Goal: Task Accomplishment & Management: Complete application form

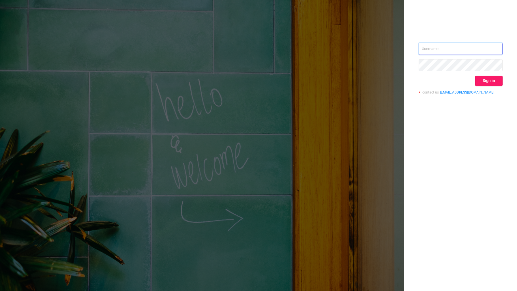
type input "[EMAIL_ADDRESS][DOMAIN_NAME]"
click at [484, 79] on button "Sign in" at bounding box center [488, 81] width 27 height 10
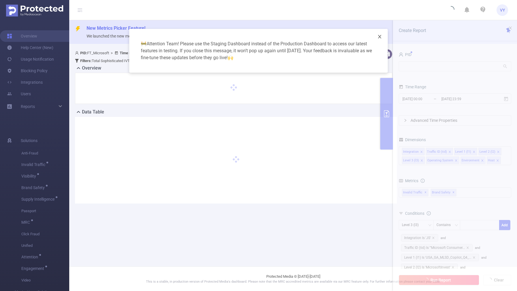
click at [379, 37] on icon "icon: close" at bounding box center [379, 36] width 3 height 3
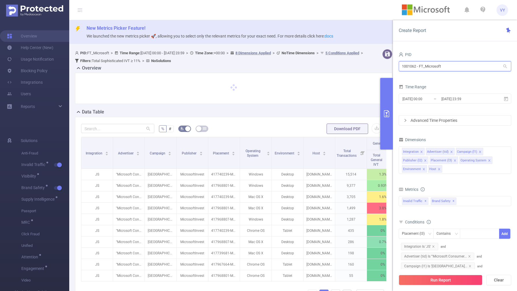
click at [448, 66] on input "1001062 - FT_Microsoft" at bounding box center [454, 66] width 112 height 10
drag, startPoint x: 451, startPoint y: 67, endPoint x: 356, endPoint y: 65, distance: 95.2
click at [356, 65] on section "PID: FT_Microsoft > Time Range: [DATE] 00:00 - [DATE] 23:59 > Time Zone: +00:00…" at bounding box center [292, 198] width 447 height 303
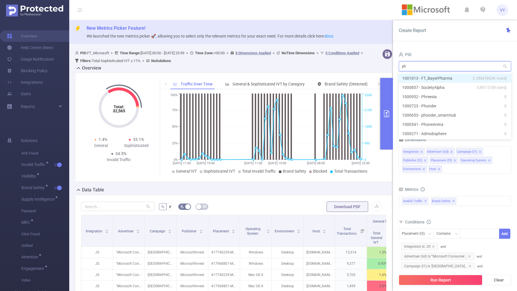
type input "p"
type input "iz"
click at [424, 78] on li "1000978 - FT_Pfizer 2 [1 rows]" at bounding box center [454, 78] width 112 height 9
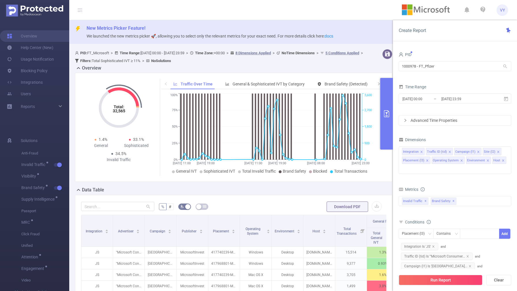
click at [331, 21] on div "New Metrics Picker Feature! We launched the new metrics picker 🚀, allowing you …" at bounding box center [292, 32] width 447 height 24
click at [34, 36] on link "Overview" at bounding box center [22, 36] width 30 height 12
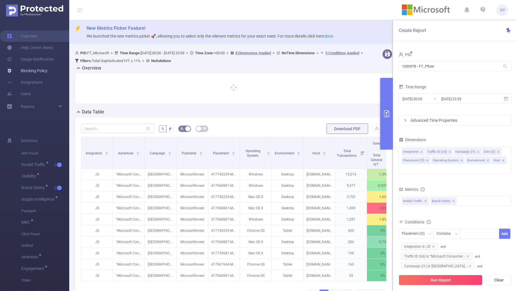
click at [37, 70] on link "Blocking Policy" at bounding box center [27, 71] width 41 height 12
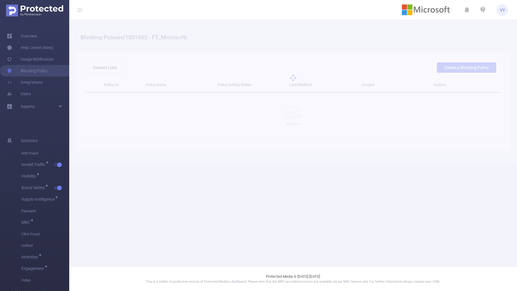
click at [144, 38] on div at bounding box center [292, 77] width 447 height 115
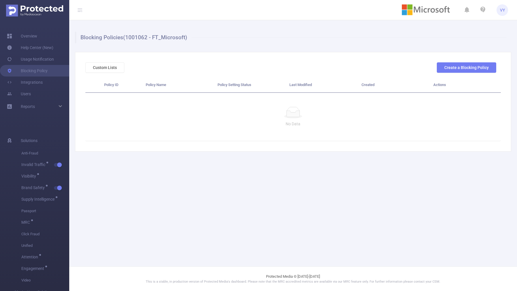
click at [151, 37] on h1 "Blocking Policies (1001062 - FT_Microsoft)" at bounding box center [290, 38] width 431 height 12
click at [36, 39] on link "Overview" at bounding box center [22, 36] width 30 height 12
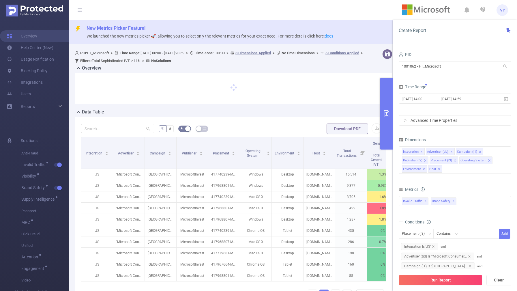
click at [85, 52] on b "PID:" at bounding box center [83, 53] width 7 height 4
click at [98, 53] on span "PID: FT_Microsoft > Time Range: 2025-06-15 00:00 - 2025-06-18 23:59 > Time Zone…" at bounding box center [219, 57] width 289 height 12
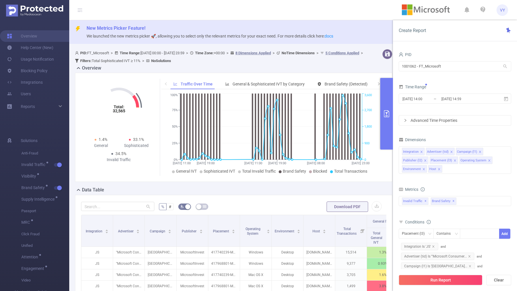
click at [79, 7] on icon at bounding box center [79, 10] width 7 height 20
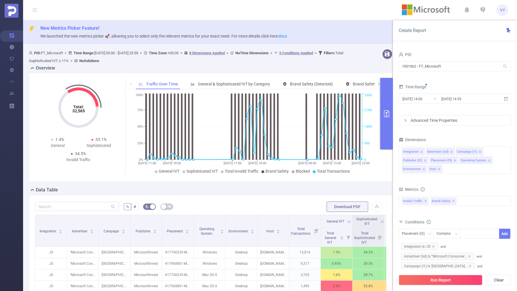
click at [35, 11] on icon at bounding box center [35, 10] width 5 height 5
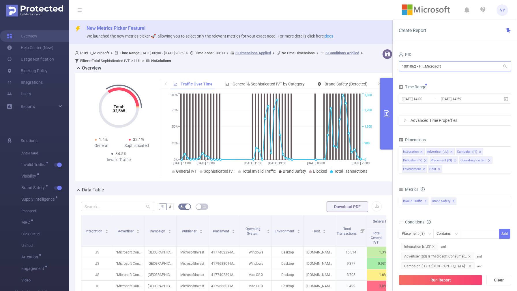
click at [457, 66] on input "1001062 - FT_Microsoft" at bounding box center [454, 66] width 112 height 10
drag, startPoint x: 454, startPoint y: 68, endPoint x: 353, endPoint y: 71, distance: 101.5
click at [353, 71] on section "PID: FT_Microsoft > Time Range: 2025-06-15 00:00 - 2025-06-18 23:59 > Time Zone…" at bounding box center [292, 237] width 447 height 381
paste input "-- HOSTS prompt CREATE TEMP FUNCTION calcGarm(llmRes string) RETURNS string LAN…"
type input "-- HOSTS prompt CREATE TEMP FUNCTION calcGarm(llmRes string) RETURNS string LAN…"
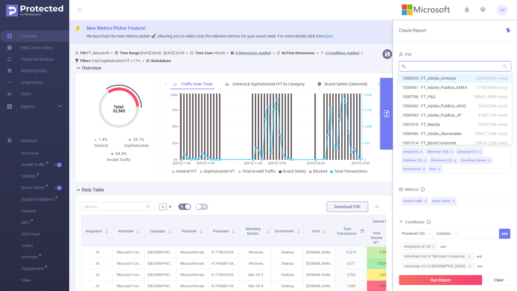
type input "ft_p"
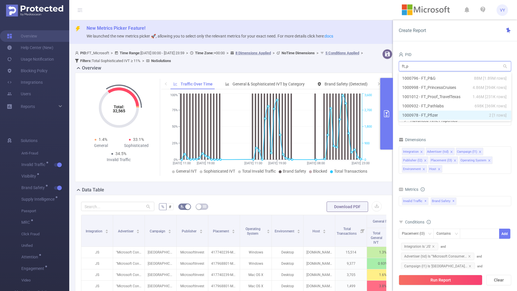
click at [430, 115] on li "1000978 - FT_Pfizer 2 [1 rows]" at bounding box center [454, 114] width 112 height 9
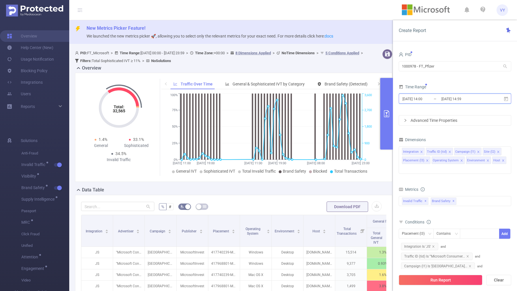
click at [505, 98] on icon at bounding box center [505, 98] width 5 height 5
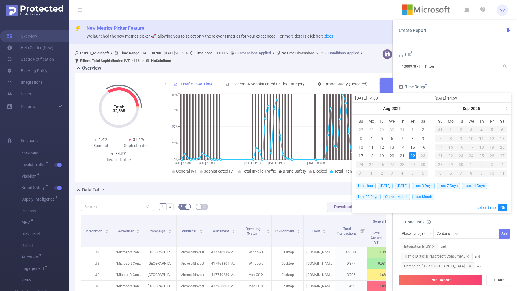
click at [505, 98] on input "[DATE] 14:59" at bounding box center [471, 98] width 74 height 7
click at [411, 157] on div "22" at bounding box center [412, 155] width 7 height 7
click at [401, 156] on div "21" at bounding box center [401, 155] width 7 height 7
type input "2025-08-21 14:00"
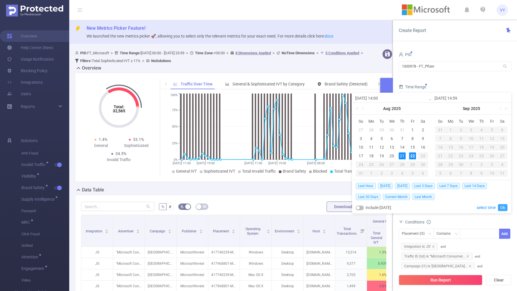
click at [503, 208] on link "Ok" at bounding box center [503, 207] width 10 height 7
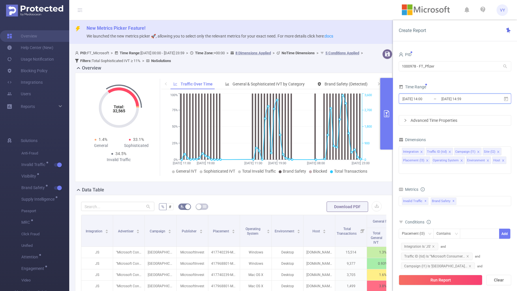
click at [506, 99] on icon at bounding box center [505, 98] width 5 height 5
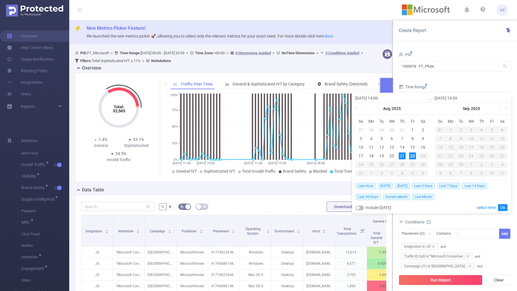
click at [411, 157] on div "22" at bounding box center [412, 155] width 7 height 7
click at [503, 206] on link "Ok" at bounding box center [503, 207] width 10 height 7
click at [503, 210] on link "Ok" at bounding box center [503, 207] width 10 height 7
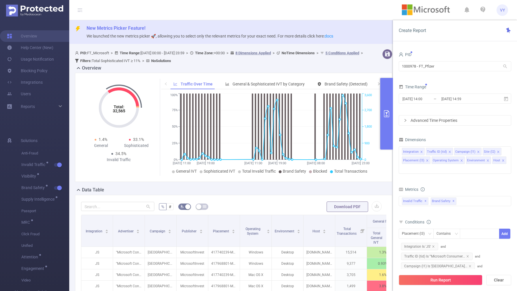
click at [435, 121] on div "Advanced Time Properties" at bounding box center [455, 120] width 112 height 10
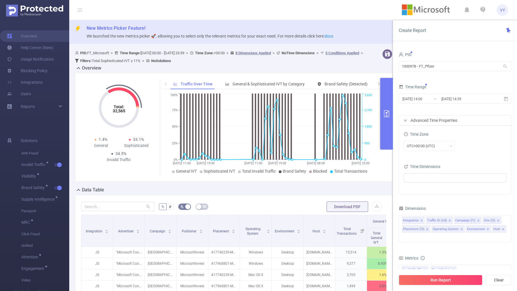
click at [435, 121] on div "Advanced Time Properties" at bounding box center [455, 120] width 112 height 10
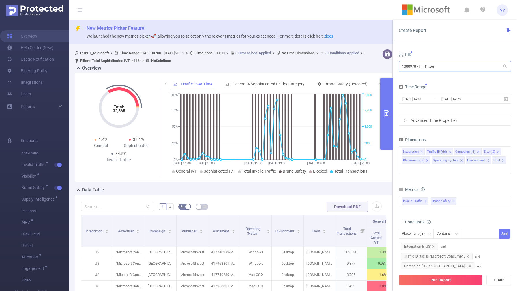
drag, startPoint x: 417, startPoint y: 68, endPoint x: 400, endPoint y: 67, distance: 16.7
click at [400, 67] on input "1000978 - FT_Pfizer" at bounding box center [454, 66] width 112 height 10
click at [25, 67] on link "Blocking Policy" at bounding box center [27, 71] width 41 height 12
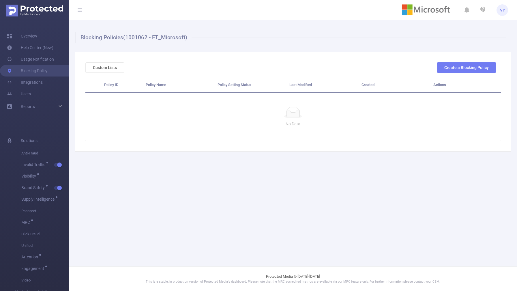
click at [158, 39] on h1 "Blocking Policies (1001062 - FT_Microsoft)" at bounding box center [290, 38] width 431 height 12
click at [30, 39] on link "Overview" at bounding box center [22, 36] width 30 height 12
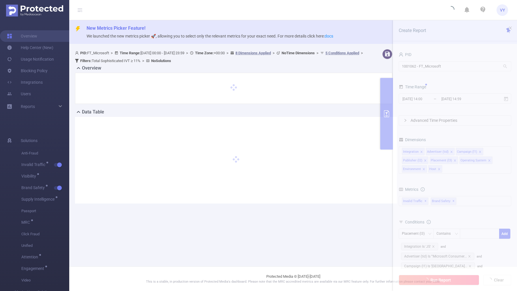
click at [452, 68] on section "PID: FT_Microsoft > Time Range: 2025-06-15 00:00 - 2025-06-18 23:59 > Time Zone…" at bounding box center [292, 131] width 447 height 168
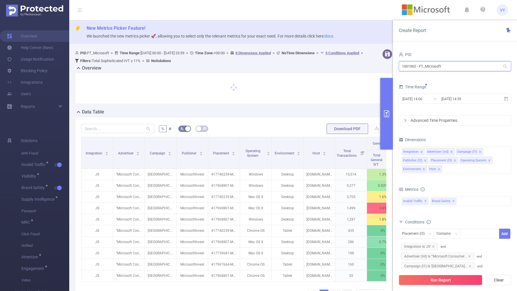
click at [453, 66] on input "1001062 - FT_Microsoft" at bounding box center [454, 66] width 112 height 10
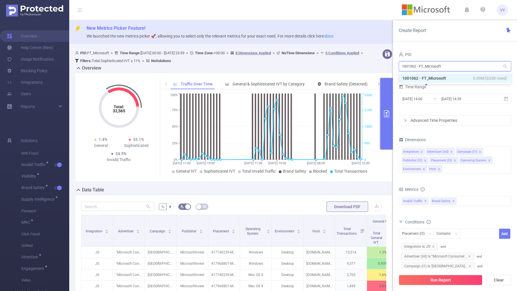
drag, startPoint x: 453, startPoint y: 67, endPoint x: 354, endPoint y: 67, distance: 99.2
click at [354, 67] on section "PID: FT_Microsoft > Time Range: 2025-06-15 00:00 - 2025-06-18 23:59 > Time Zone…" at bounding box center [292, 237] width 447 height 381
paste input "0978"
type input "1000978"
click at [425, 77] on li "1000978 - FT_Pfizer 2 [1 rows]" at bounding box center [454, 78] width 112 height 9
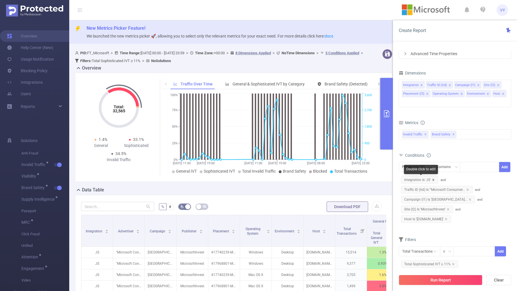
click at [433, 180] on icon "icon: close" at bounding box center [433, 179] width 3 height 3
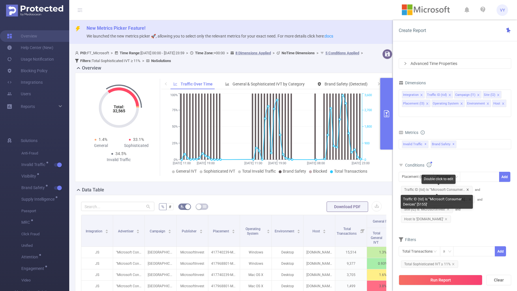
click at [467, 189] on icon "icon: close" at bounding box center [467, 189] width 2 height 2
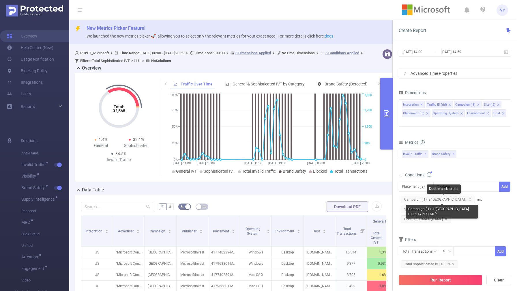
click at [475, 200] on span "Campaign (l1) Is '[GEOGRAPHIC_DATA]..." at bounding box center [438, 198] width 74 height 7
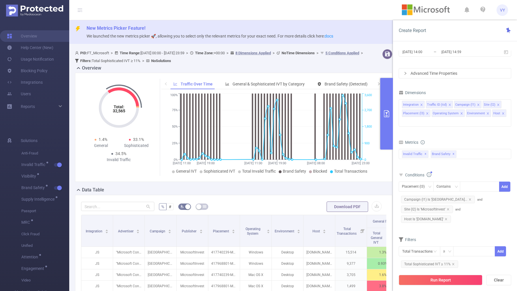
click at [454, 219] on form "Dimensions Integration Traffic ID (tid) Campaign (l1) Site (l2) Placement (l3) …" at bounding box center [454, 181] width 112 height 185
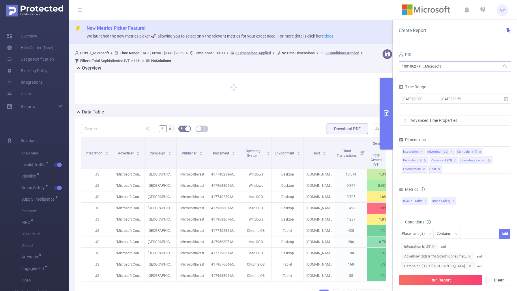
click at [420, 66] on input "1001062 - FT_Microsoft" at bounding box center [454, 66] width 112 height 10
drag, startPoint x: 456, startPoint y: 68, endPoint x: 377, endPoint y: 68, distance: 78.4
click at [377, 68] on section "PID: FT_Microsoft > Time Range: [DATE] 00:00 - [DATE] 23:59 > Time Zone: +00:00…" at bounding box center [292, 198] width 447 height 303
type input "v"
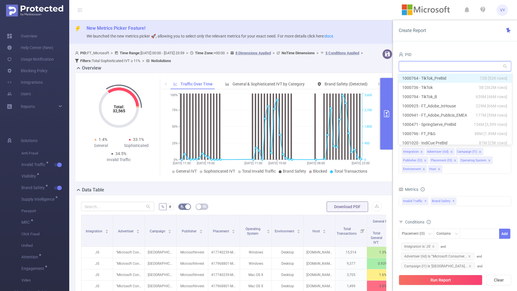
paste input "1000978"
type input "1000978"
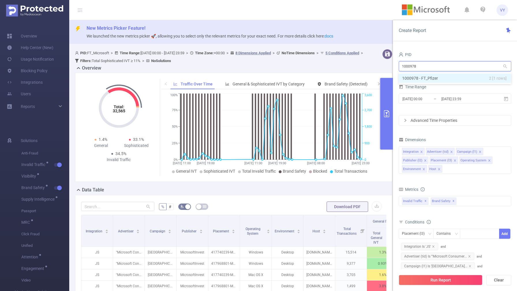
click at [433, 79] on li "1000978 - FT_Pfizer 2 [1 rows]" at bounding box center [454, 78] width 112 height 9
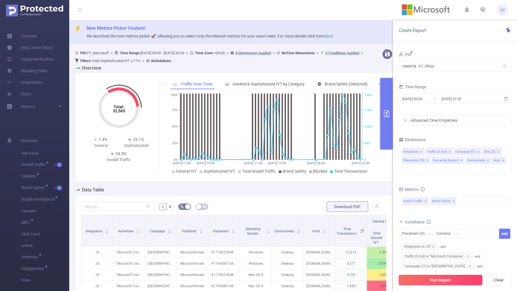
click at [441, 282] on button "Run Report" at bounding box center [440, 279] width 84 height 10
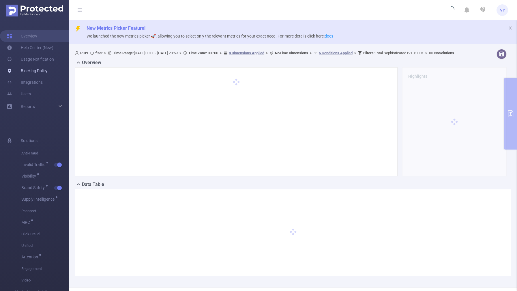
click at [30, 69] on link "Blocking Policy" at bounding box center [27, 71] width 41 height 12
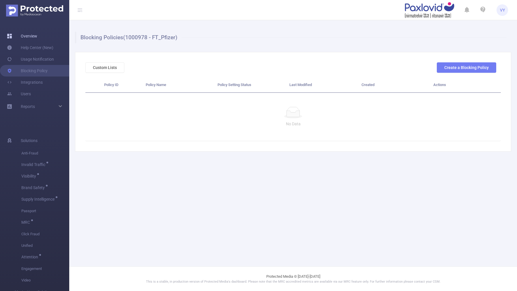
click at [29, 36] on link "Overview" at bounding box center [22, 36] width 30 height 12
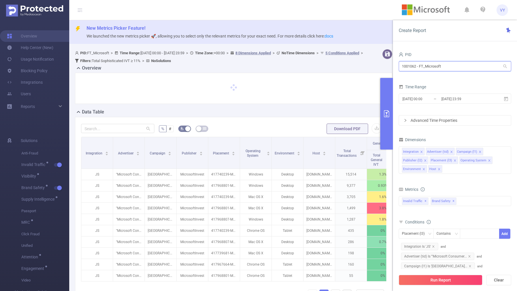
click at [437, 69] on input "1001062 - FT_Microsoft" at bounding box center [454, 66] width 112 height 10
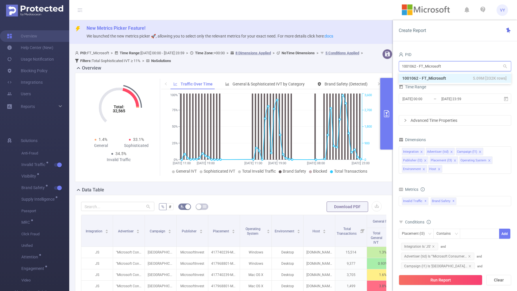
drag, startPoint x: 464, startPoint y: 69, endPoint x: 388, endPoint y: 65, distance: 75.7
click at [388, 65] on section "PID: FT_Microsoft > Time Range: 2025-06-15 00:00 - 2025-06-18 23:59 > Time Zone…" at bounding box center [292, 237] width 447 height 381
type input "98"
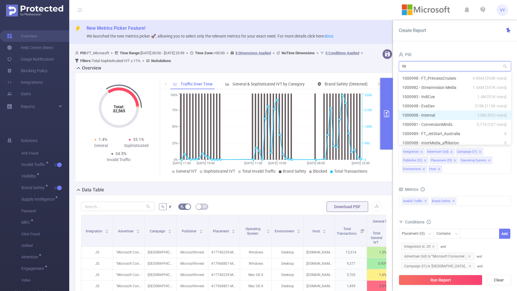
click at [420, 115] on li "1000098 - Internal 128K [932 rows]" at bounding box center [454, 114] width 112 height 9
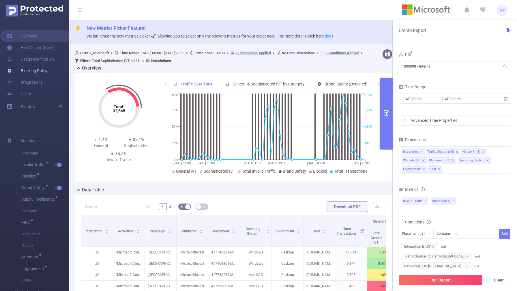
click at [28, 71] on link "Blocking Policy" at bounding box center [27, 71] width 41 height 12
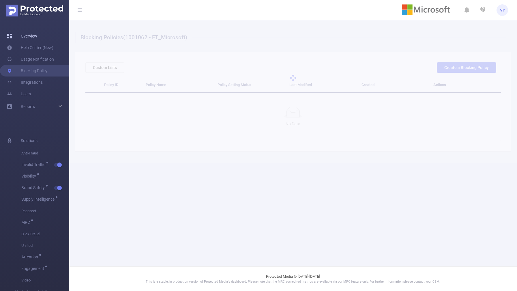
click at [25, 34] on link "Overview" at bounding box center [22, 36] width 30 height 12
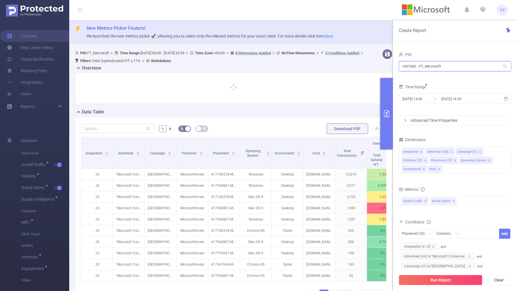
click at [449, 69] on input "1001062 - FT_Microsoft" at bounding box center [454, 66] width 112 height 10
drag, startPoint x: 426, startPoint y: 69, endPoint x: 388, endPoint y: 67, distance: 38.7
click at [388, 67] on section "PID: FT_Microsoft > Time Range: [DATE] 00:00 - [DATE] 23:59 > Time Zone: +00:00…" at bounding box center [292, 198] width 447 height 303
type input "98"
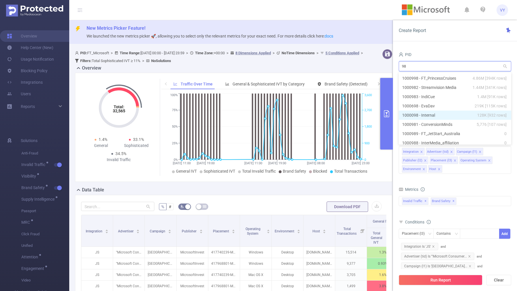
click at [431, 117] on li "1000098 - Internal 128K [932 rows]" at bounding box center [454, 114] width 112 height 9
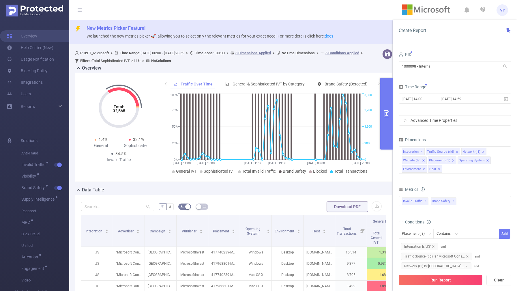
click at [438, 284] on button "Run Report" at bounding box center [440, 279] width 84 height 10
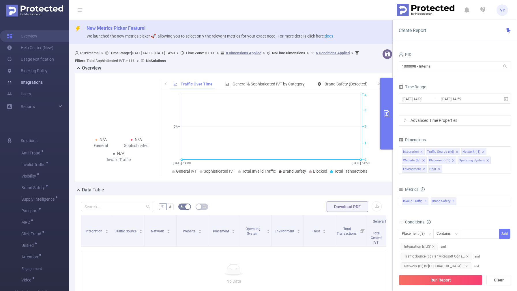
click at [29, 81] on link "Integrations" at bounding box center [25, 82] width 36 height 12
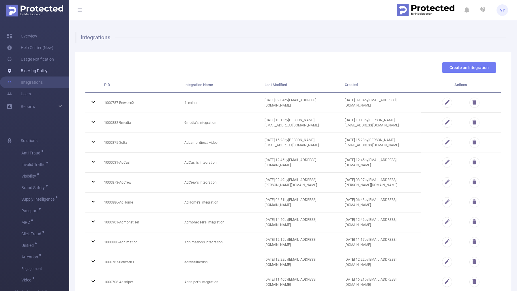
click at [28, 69] on link "Blocking Policy" at bounding box center [27, 71] width 41 height 12
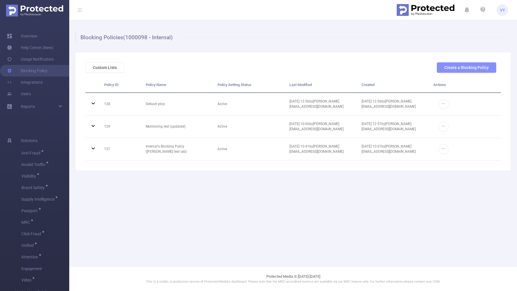
click at [463, 66] on button "Create a Blocking Policy" at bounding box center [466, 67] width 59 height 10
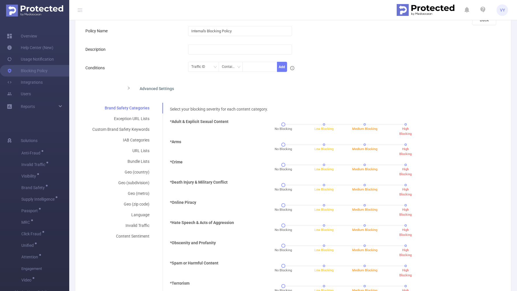
scroll to position [73, 0]
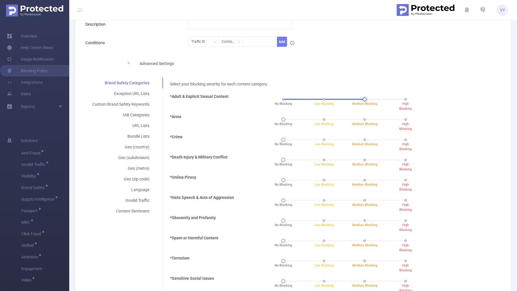
click at [361, 100] on div "No Blocking Low Blocking Medium Blocking High Blocking" at bounding box center [344, 98] width 122 height 3
click at [283, 99] on div "No Blocking Low Blocking Medium Blocking High Blocking" at bounding box center [344, 98] width 122 height 3
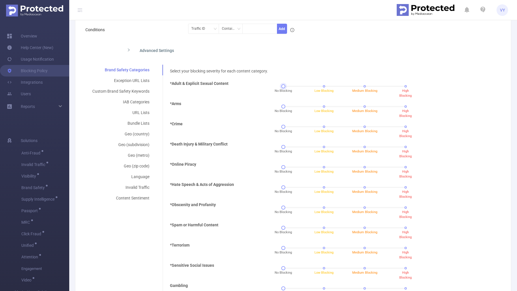
scroll to position [84, 0]
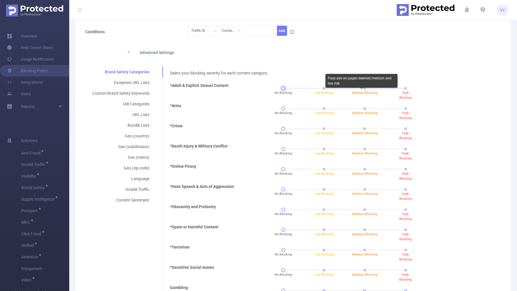
click at [362, 89] on div "Pass ads on pages deemed medium and low risk" at bounding box center [361, 82] width 72 height 16
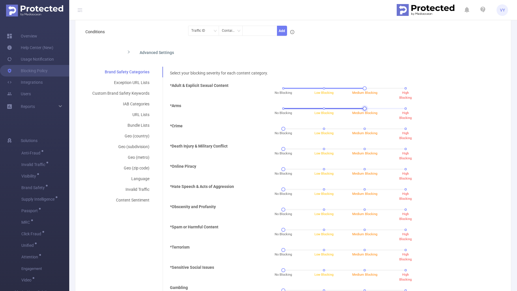
click at [362, 110] on div "No Blocking Low Blocking Medium Blocking High Blocking" at bounding box center [344, 108] width 122 height 3
click at [363, 129] on div "No Blocking Low Blocking Medium Blocking High Blocking" at bounding box center [344, 128] width 122 height 3
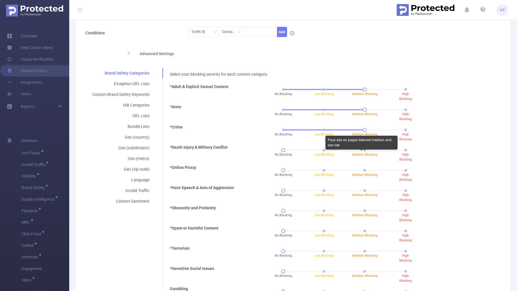
click at [363, 151] on div "Pass ads on pages deemed medium and low risk" at bounding box center [361, 144] width 72 height 16
click at [363, 172] on span "Medium Blocking" at bounding box center [364, 174] width 25 height 5
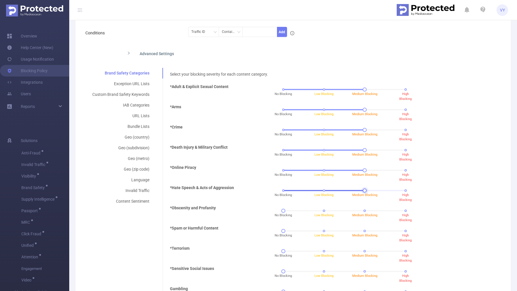
click at [363, 189] on div "No Blocking Low Blocking Medium Blocking High Blocking" at bounding box center [344, 190] width 122 height 3
drag, startPoint x: 363, startPoint y: 211, endPoint x: 362, endPoint y: 215, distance: 4.7
click at [363, 211] on div "No Blocking Low Blocking Medium Blocking High Blocking" at bounding box center [344, 210] width 122 height 3
click at [363, 232] on div "No Blocking Low Blocking Medium Blocking High Blocking" at bounding box center [344, 230] width 122 height 3
click at [362, 253] on span "Medium Blocking" at bounding box center [364, 255] width 25 height 5
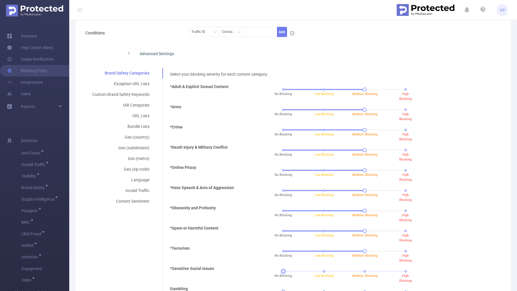
click at [362, 271] on div "No Blocking Low Blocking Medium Blocking High Blocking" at bounding box center [344, 270] width 122 height 3
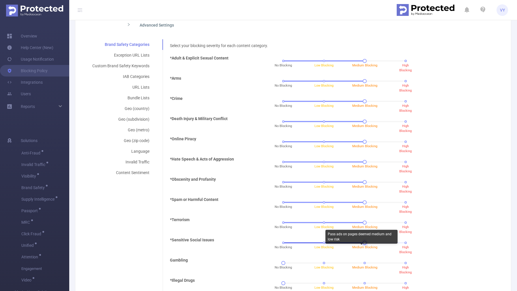
scroll to position [119, 0]
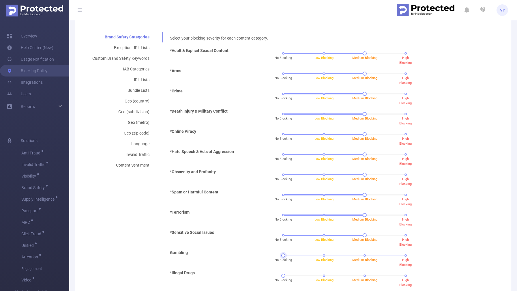
click at [362, 255] on div "No Blocking Low Blocking Medium Blocking High Blocking" at bounding box center [344, 254] width 122 height 3
click at [361, 276] on div "No Blocking Low Blocking Medium Blocking High Blocking" at bounding box center [344, 275] width 122 height 3
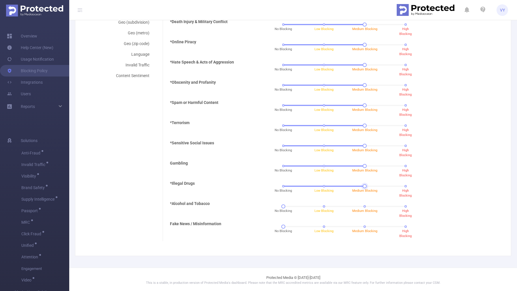
scroll to position [209, 0]
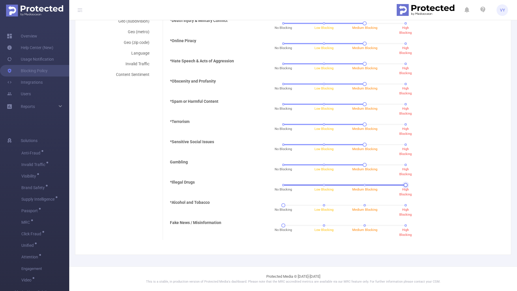
click at [400, 185] on div "No Blocking Low Blocking Medium Blocking High Blocking" at bounding box center [344, 184] width 122 height 3
click at [362, 205] on div at bounding box center [361, 206] width 4 height 4
click at [362, 226] on div "No Blocking Low Blocking Medium Blocking High Blocking" at bounding box center [344, 224] width 122 height 3
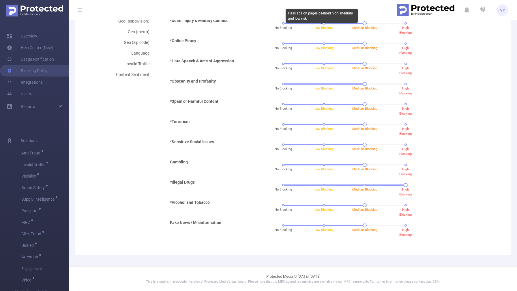
click at [322, 25] on div "No Blocking Low Blocking Medium Blocking High Blocking" at bounding box center [344, 26] width 190 height 16
click at [323, 26] on span "Low Blocking" at bounding box center [323, 28] width 19 height 4
click at [322, 44] on div "No Blocking Low Blocking Medium Blocking High Blocking" at bounding box center [344, 43] width 122 height 3
click at [322, 64] on div "No Blocking Low Blocking Medium Blocking High Blocking" at bounding box center [344, 63] width 122 height 3
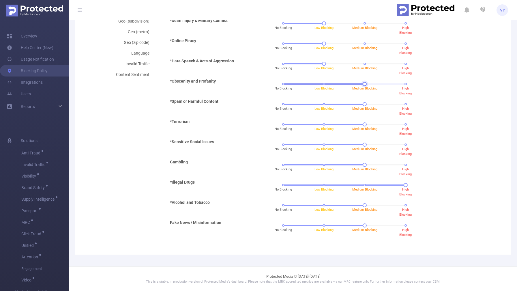
click at [322, 84] on div "No Blocking Low Blocking Medium Blocking High Blocking" at bounding box center [344, 83] width 122 height 3
click at [323, 104] on div "No Blocking Low Blocking Medium Blocking High Blocking" at bounding box center [344, 103] width 122 height 3
click at [321, 123] on div "No Blocking Low Blocking Medium Blocking High Blocking" at bounding box center [344, 124] width 122 height 3
click at [322, 144] on div "No Blocking Low Blocking Medium Blocking High Blocking" at bounding box center [344, 144] width 122 height 3
click at [321, 165] on div "No Blocking Low Blocking Medium Blocking High Blocking" at bounding box center [344, 164] width 122 height 3
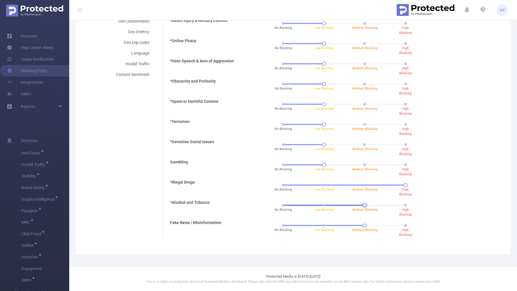
click at [323, 204] on div "No Blocking Low Blocking Medium Blocking High Blocking" at bounding box center [344, 204] width 122 height 3
click at [322, 226] on div "No Blocking Low Blocking Medium Blocking High Blocking" at bounding box center [344, 224] width 122 height 3
